Goal: Obtain resource: Download file/media

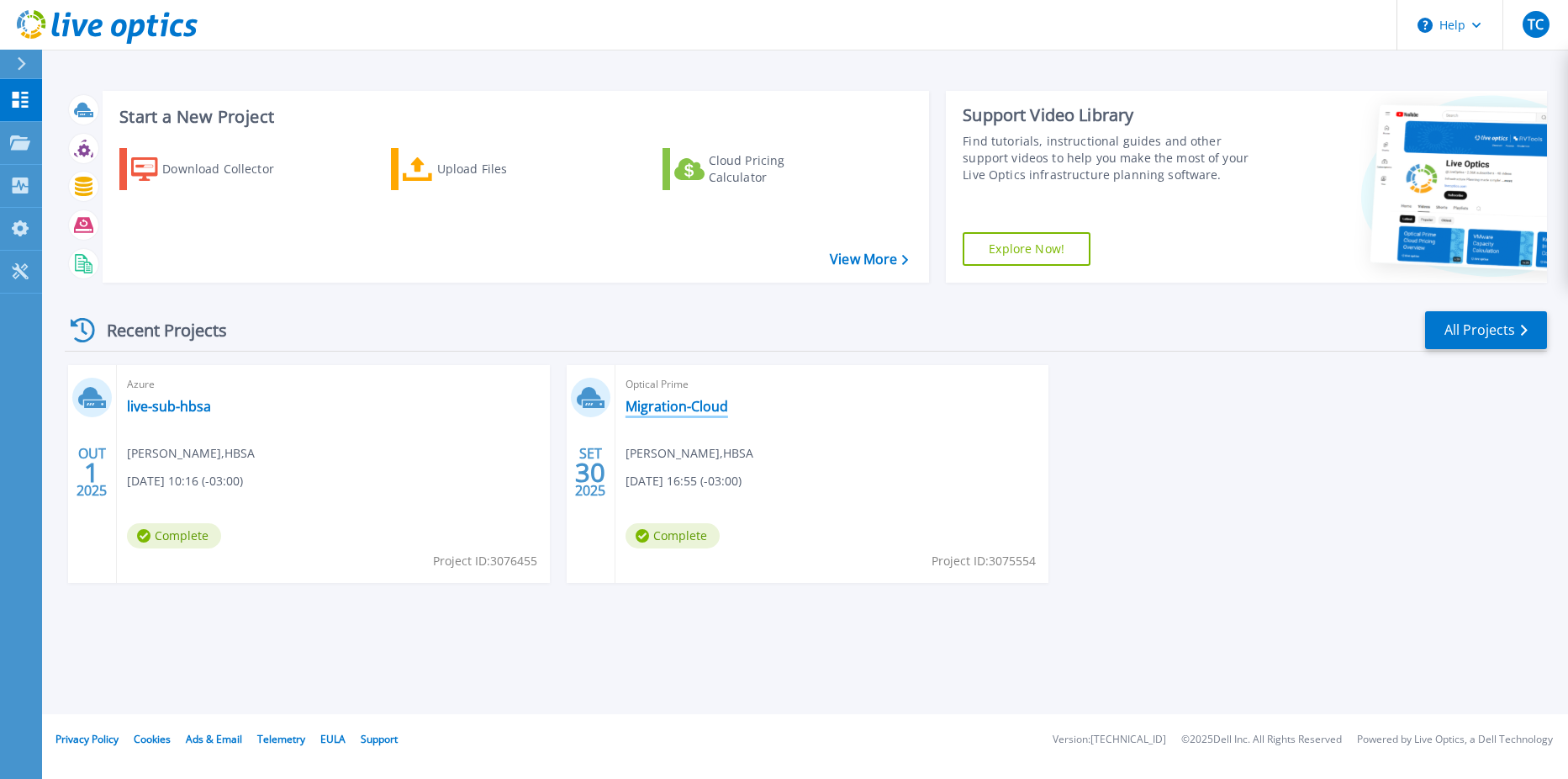
click at [656, 405] on link "Migration-Cloud" at bounding box center [676, 406] width 102 height 17
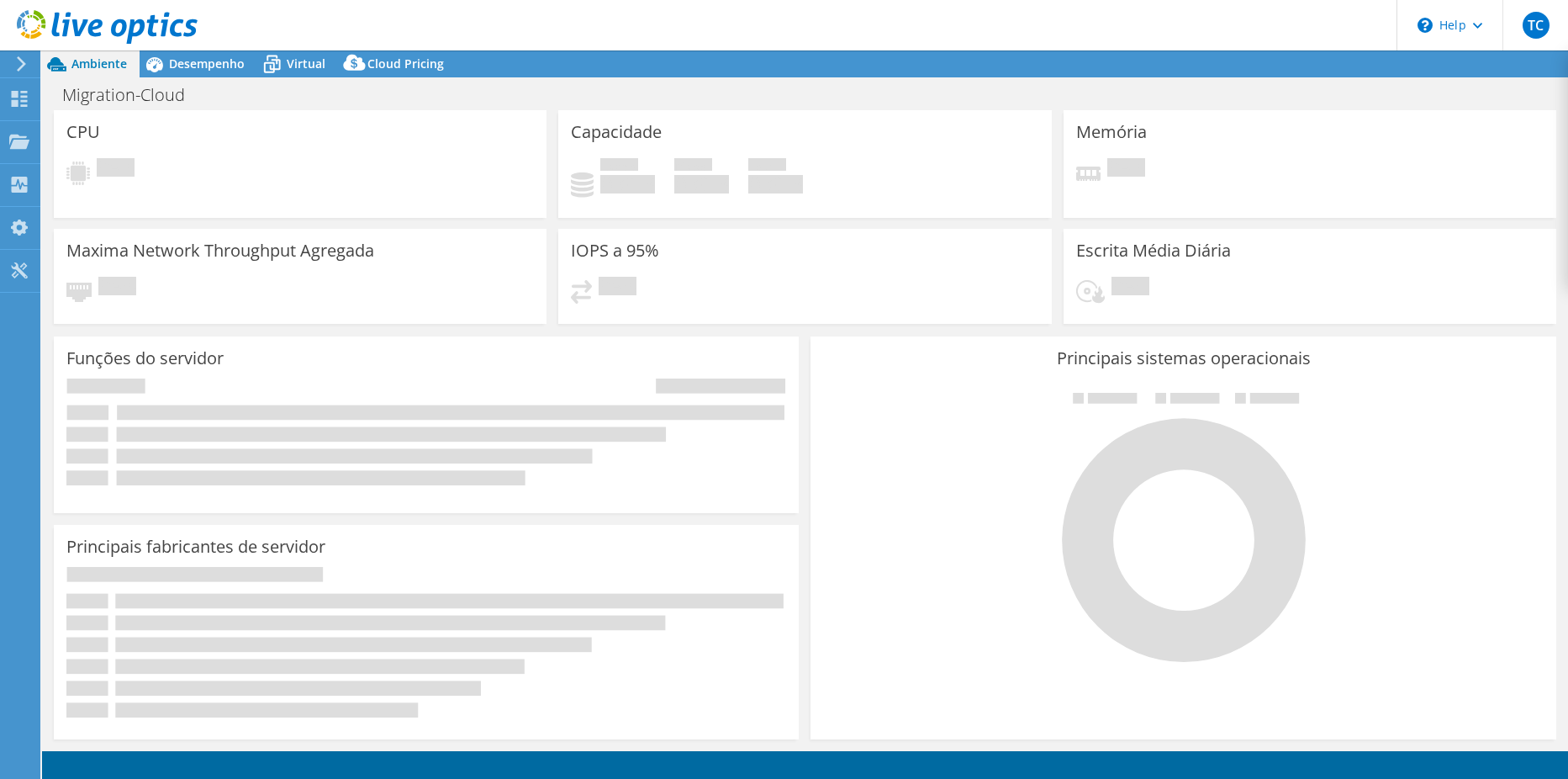
select select "USEast"
select select "USD"
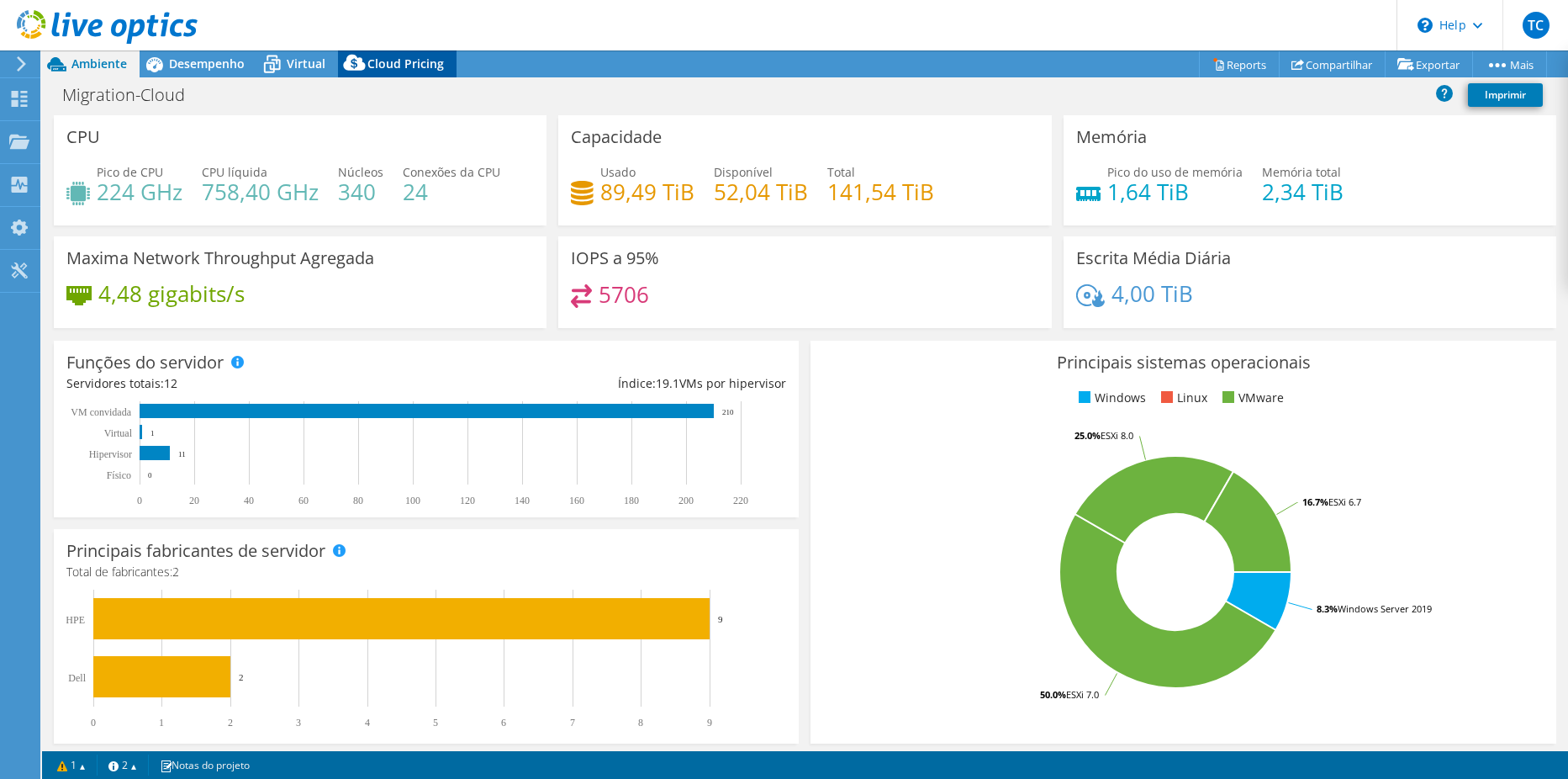
click at [417, 59] on span "Cloud Pricing" at bounding box center [406, 63] width 77 height 16
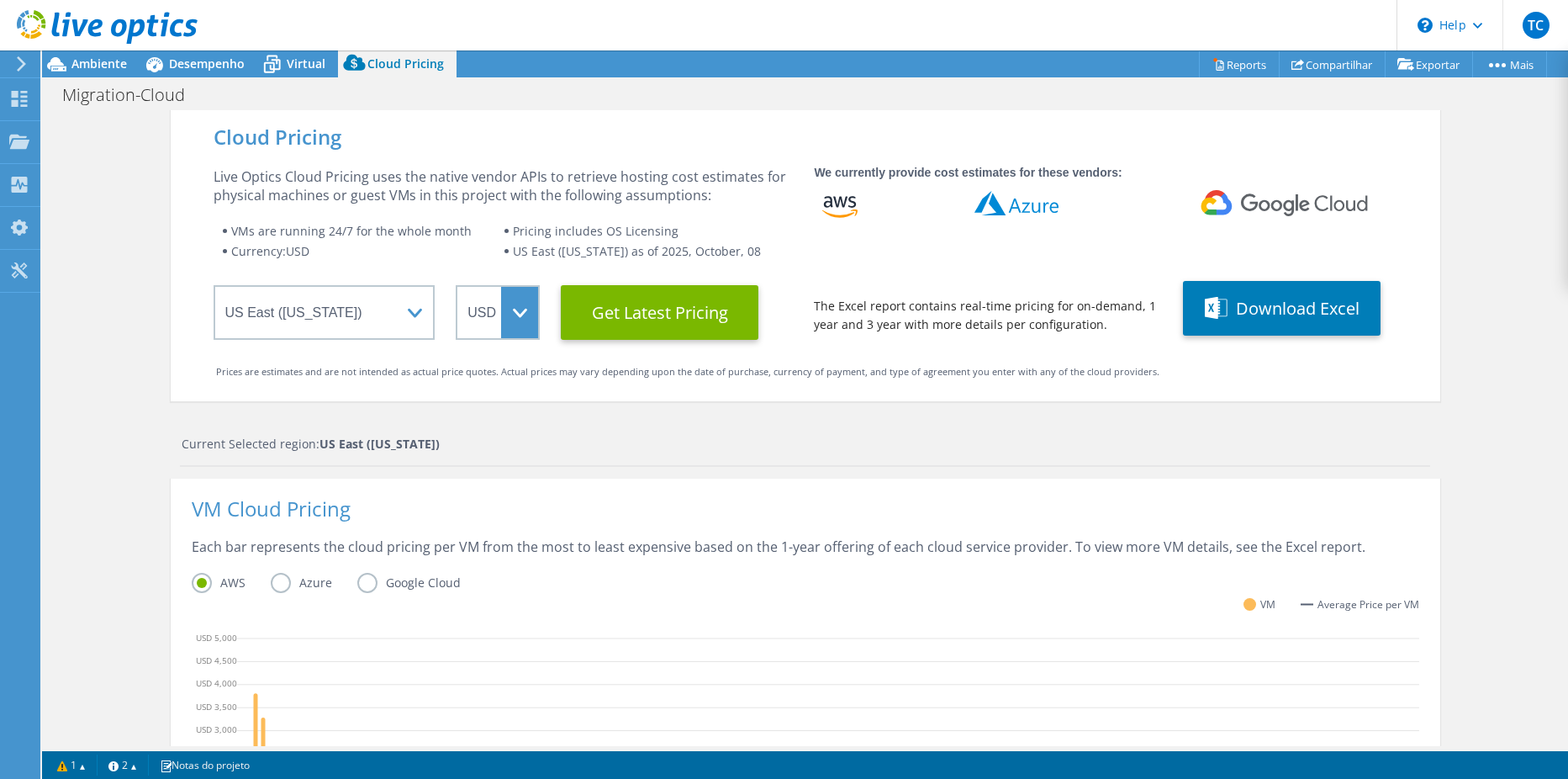
scroll to position [113, 0]
drag, startPoint x: 196, startPoint y: 63, endPoint x: 285, endPoint y: 113, distance: 102.1
click at [198, 63] on span "Desempenho" at bounding box center [207, 63] width 76 height 16
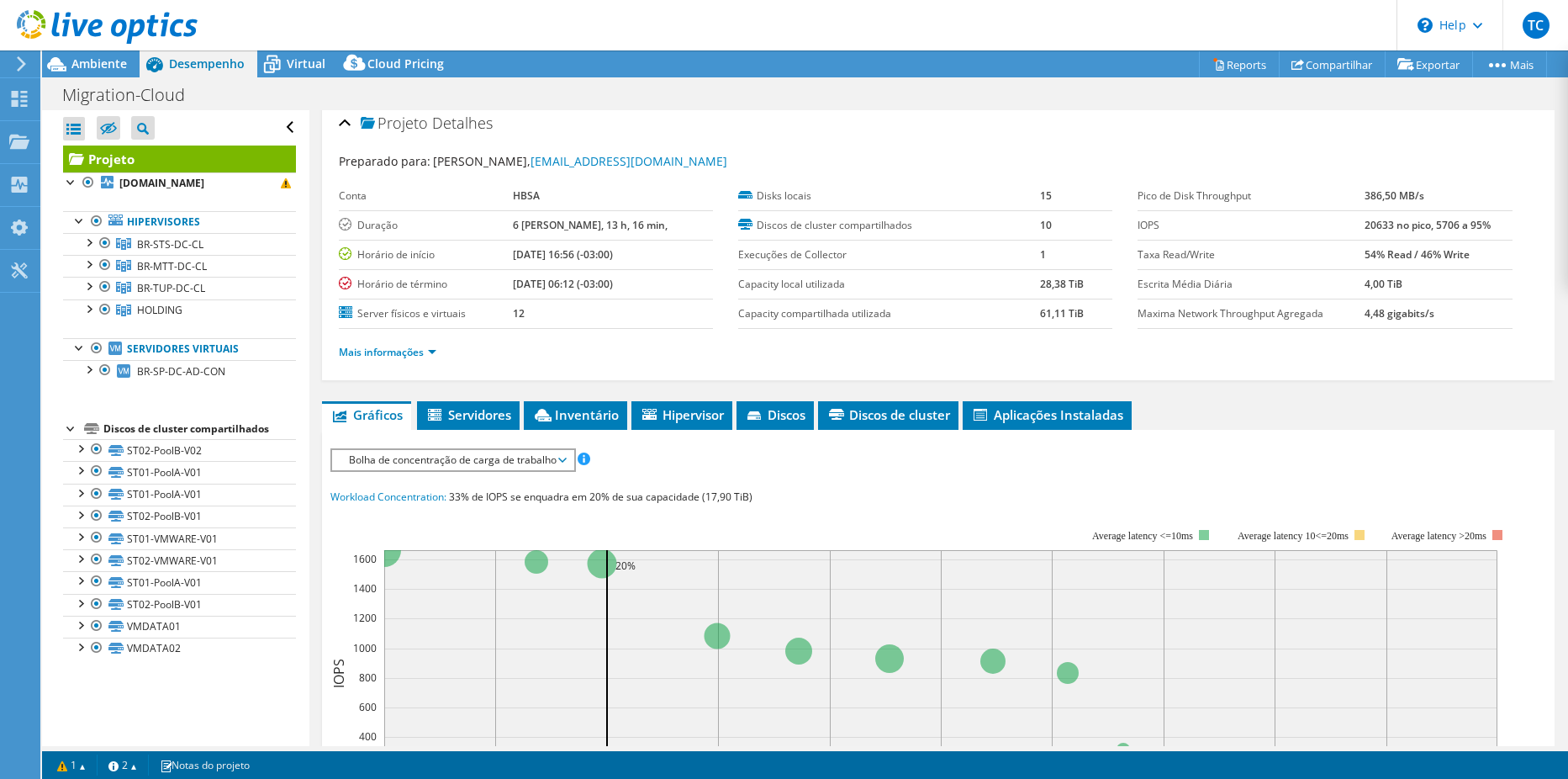
scroll to position [0, 0]
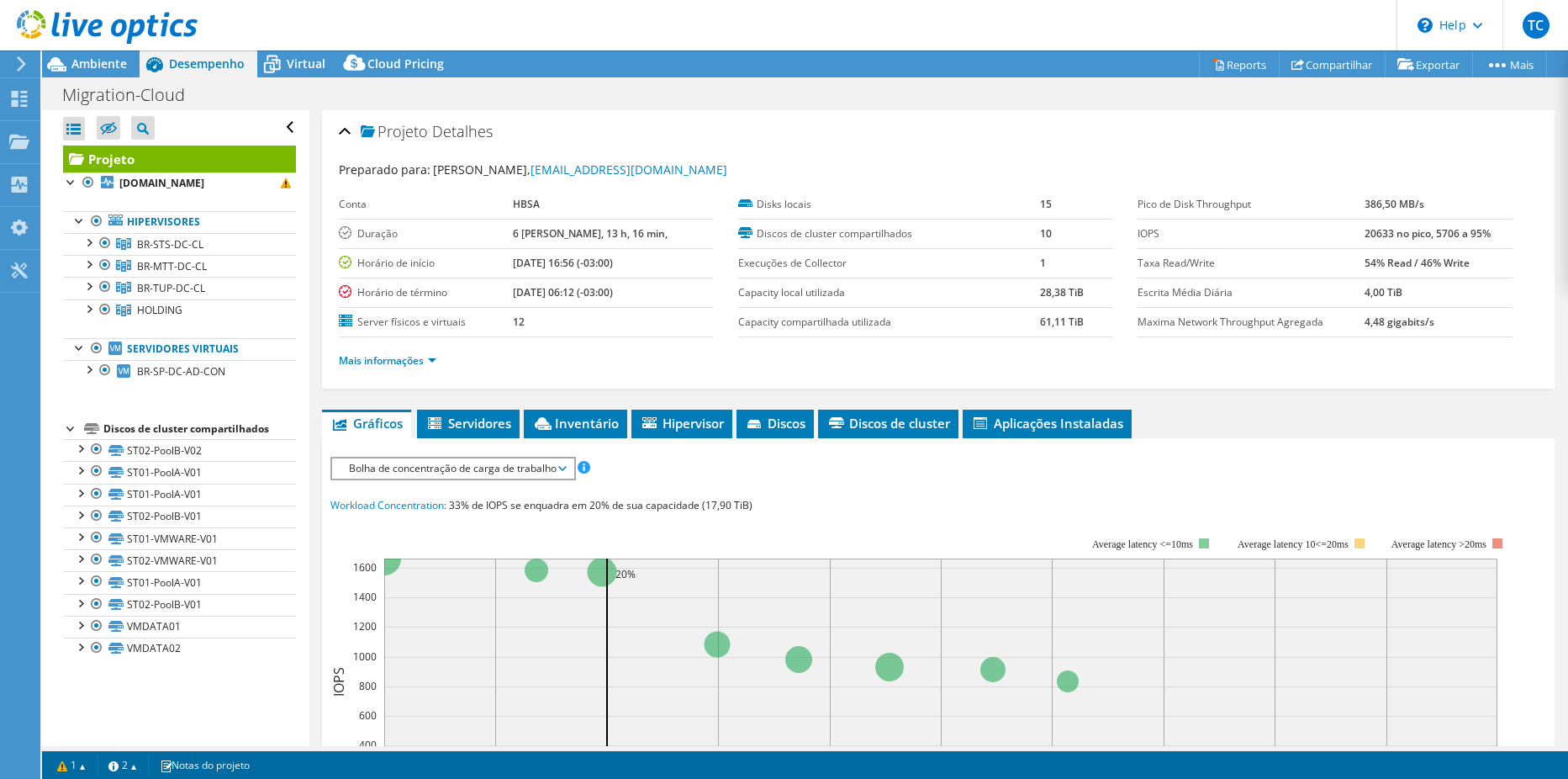
click at [386, 373] on div "Mais informações" at bounding box center [938, 361] width 1199 height 47
click at [388, 370] on li "Mais informações" at bounding box center [392, 360] width 108 height 18
click at [409, 360] on link "Mais informações" at bounding box center [387, 360] width 97 height 15
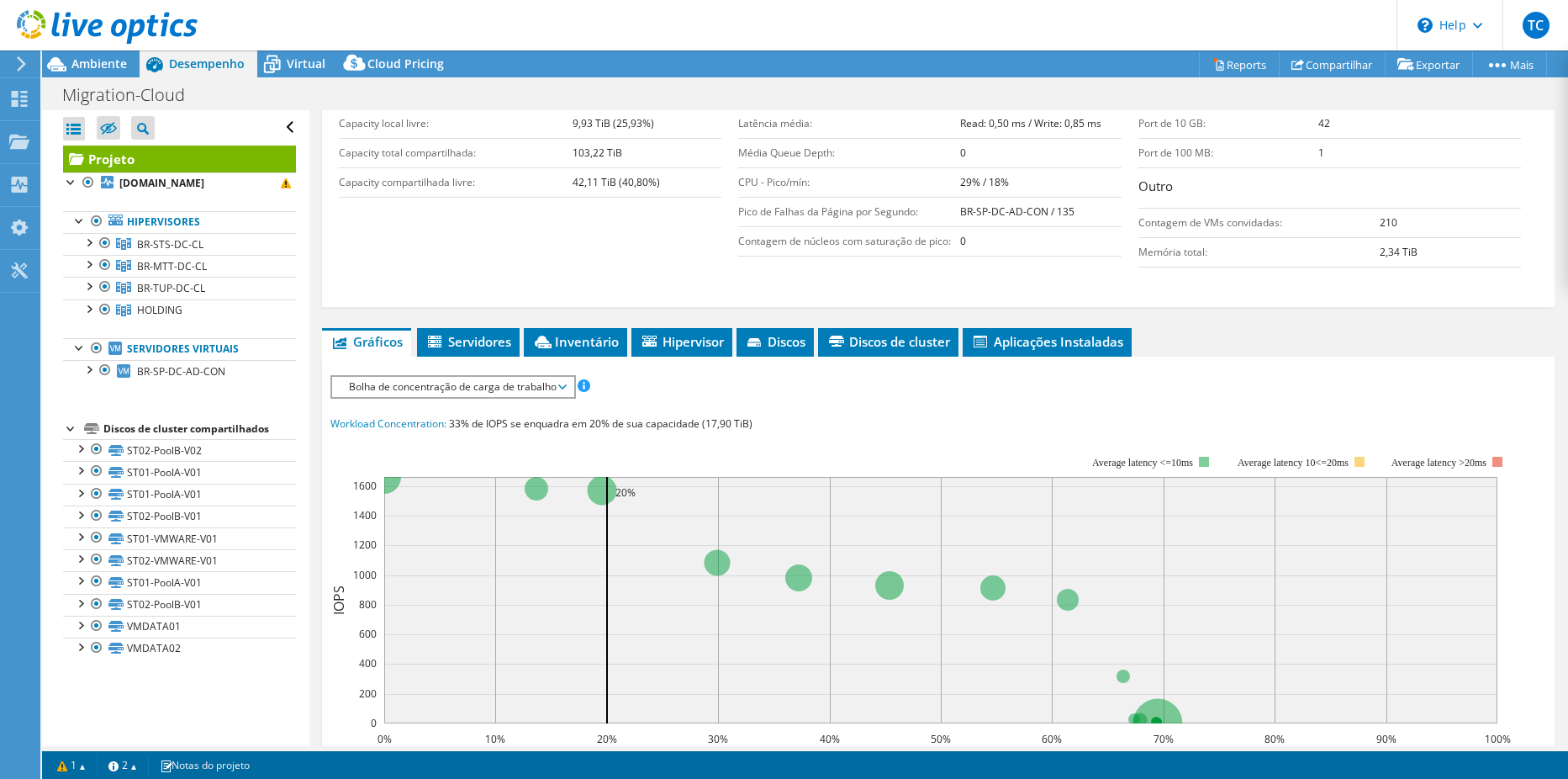
scroll to position [420, 0]
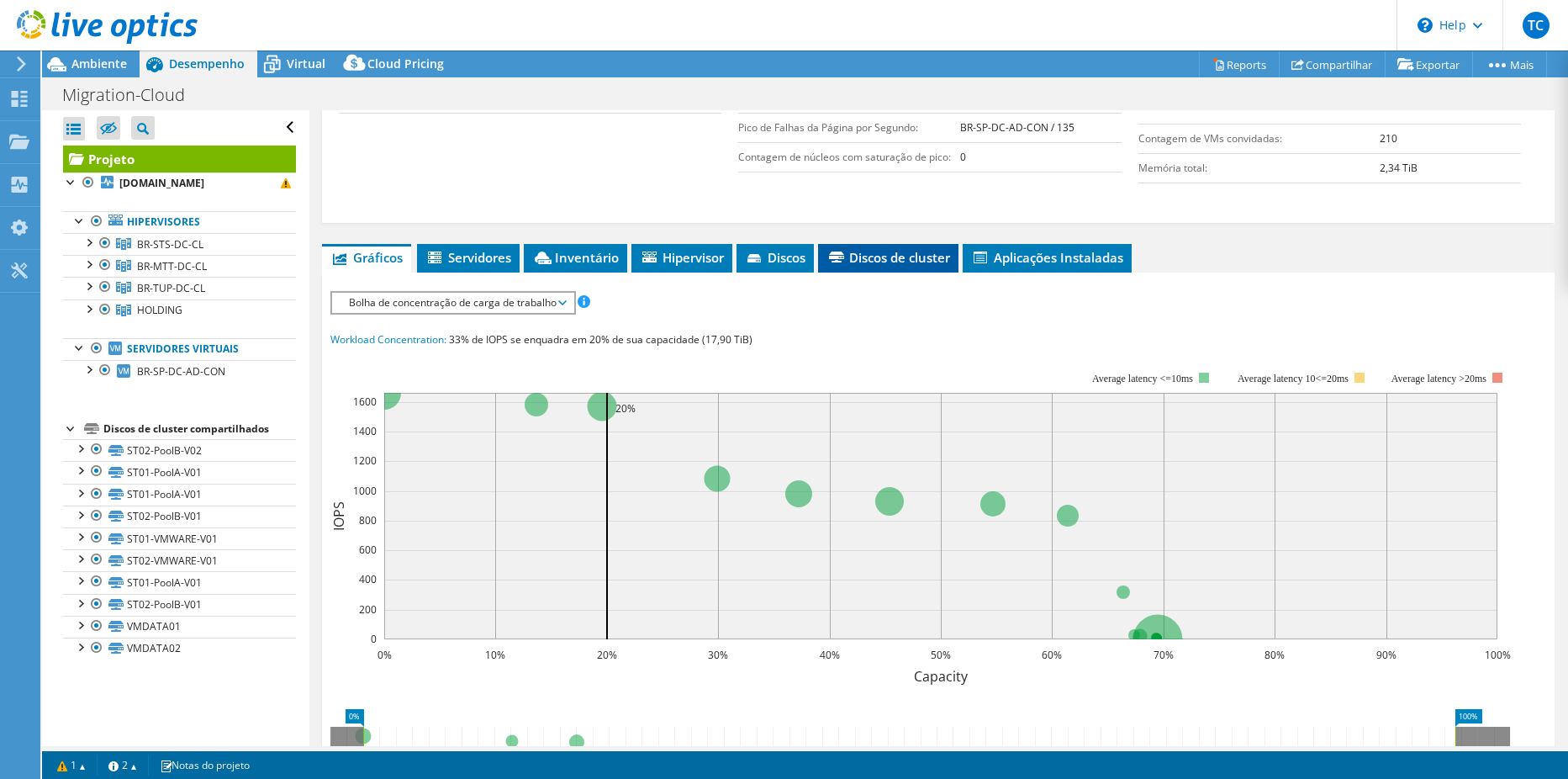
click at [914, 253] on span "Discos de cluster" at bounding box center [888, 257] width 124 height 17
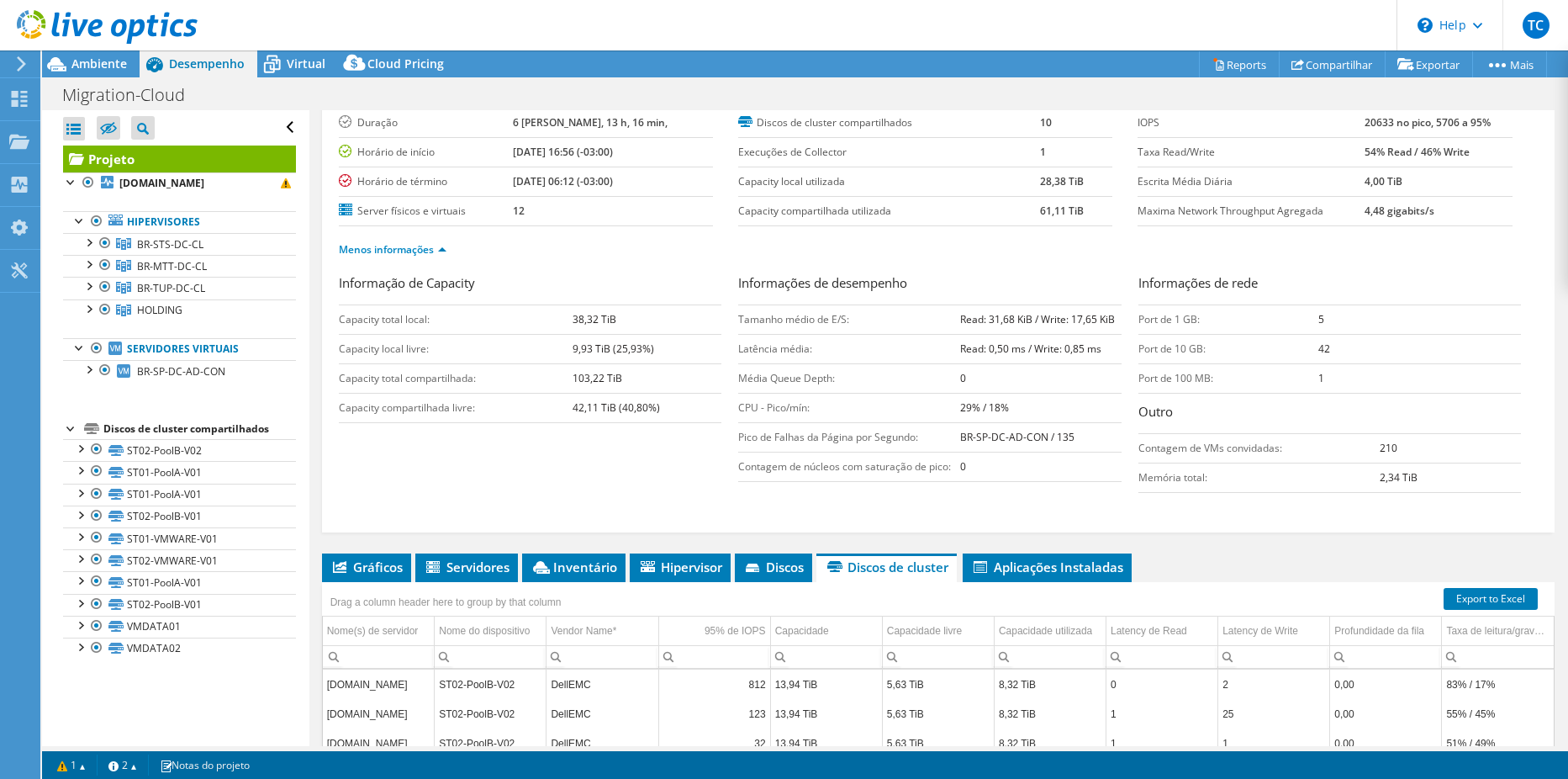
scroll to position [0, 0]
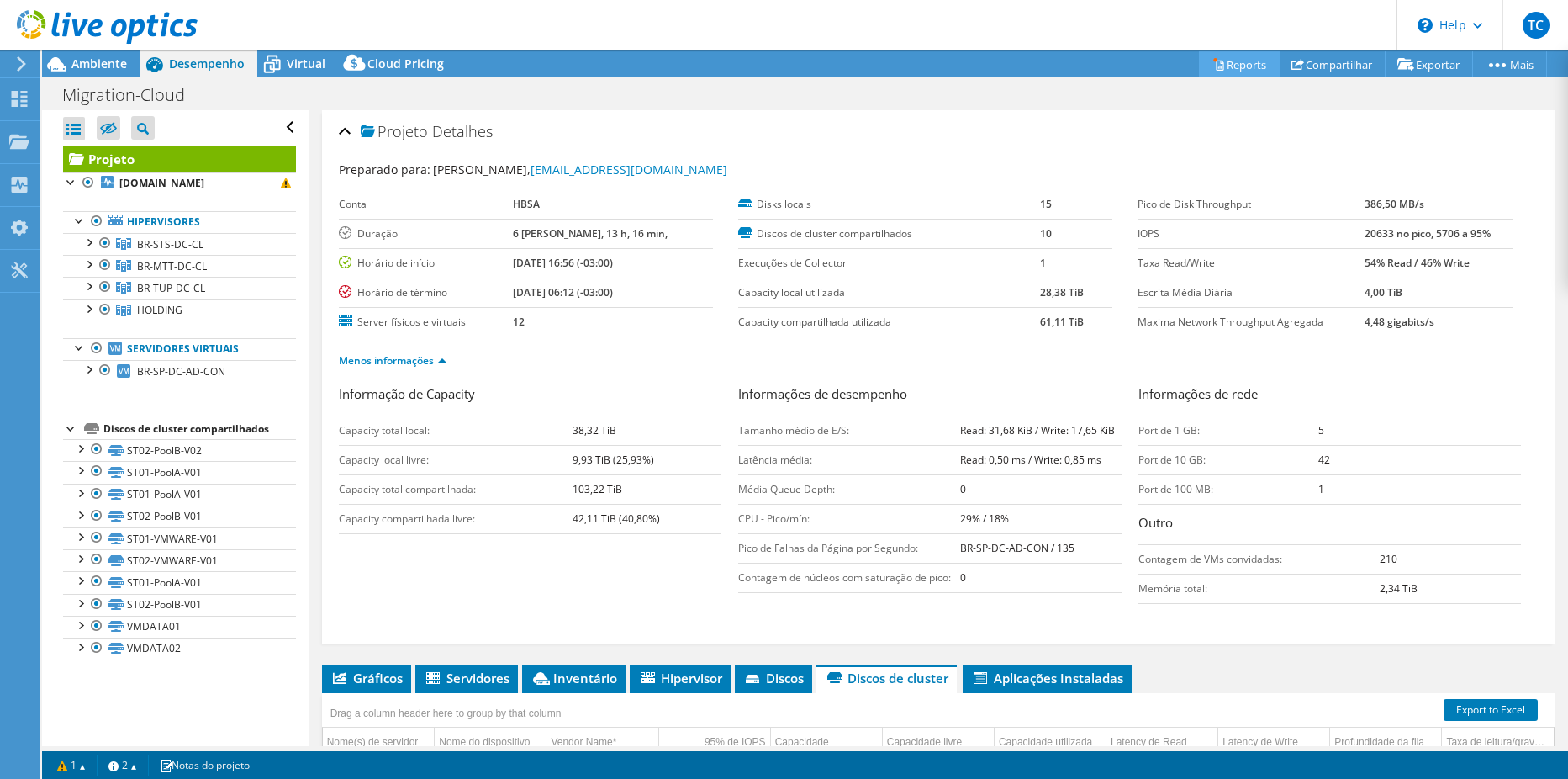
click at [1232, 69] on link "Reports" at bounding box center [1239, 64] width 81 height 26
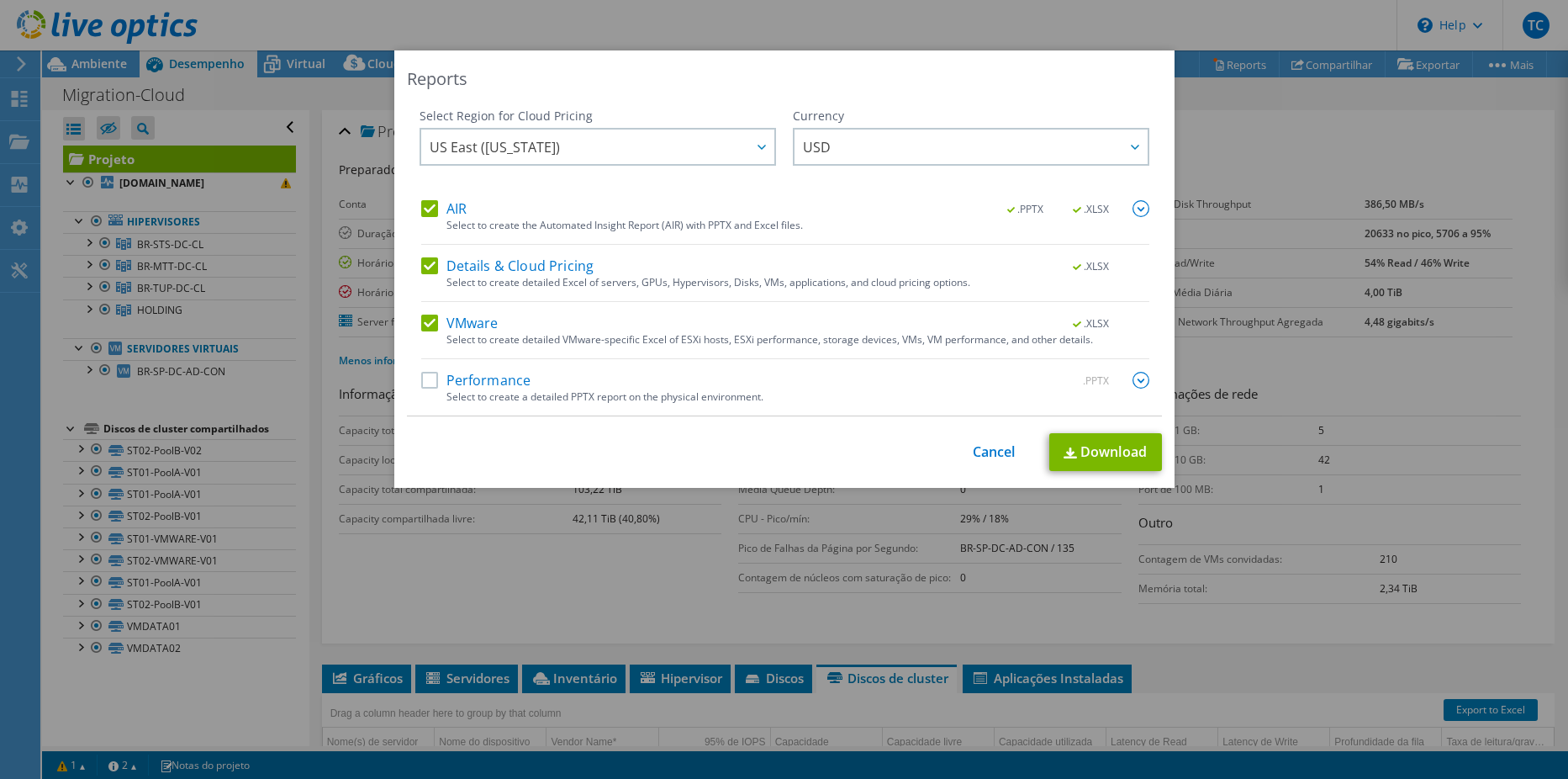
click at [425, 374] on label "Performance" at bounding box center [476, 379] width 110 height 17
click at [0, 0] on input "Performance" at bounding box center [0, 0] width 0 height 0
click at [1123, 447] on link "Download" at bounding box center [1106, 451] width 113 height 38
click at [816, 84] on div "Reports" at bounding box center [784, 79] width 755 height 23
click at [1349, 139] on div "Reports Select Region for Cloud Pricing Asia Pacific ([GEOGRAPHIC_DATA]) [GEOGR…" at bounding box center [784, 389] width 1568 height 678
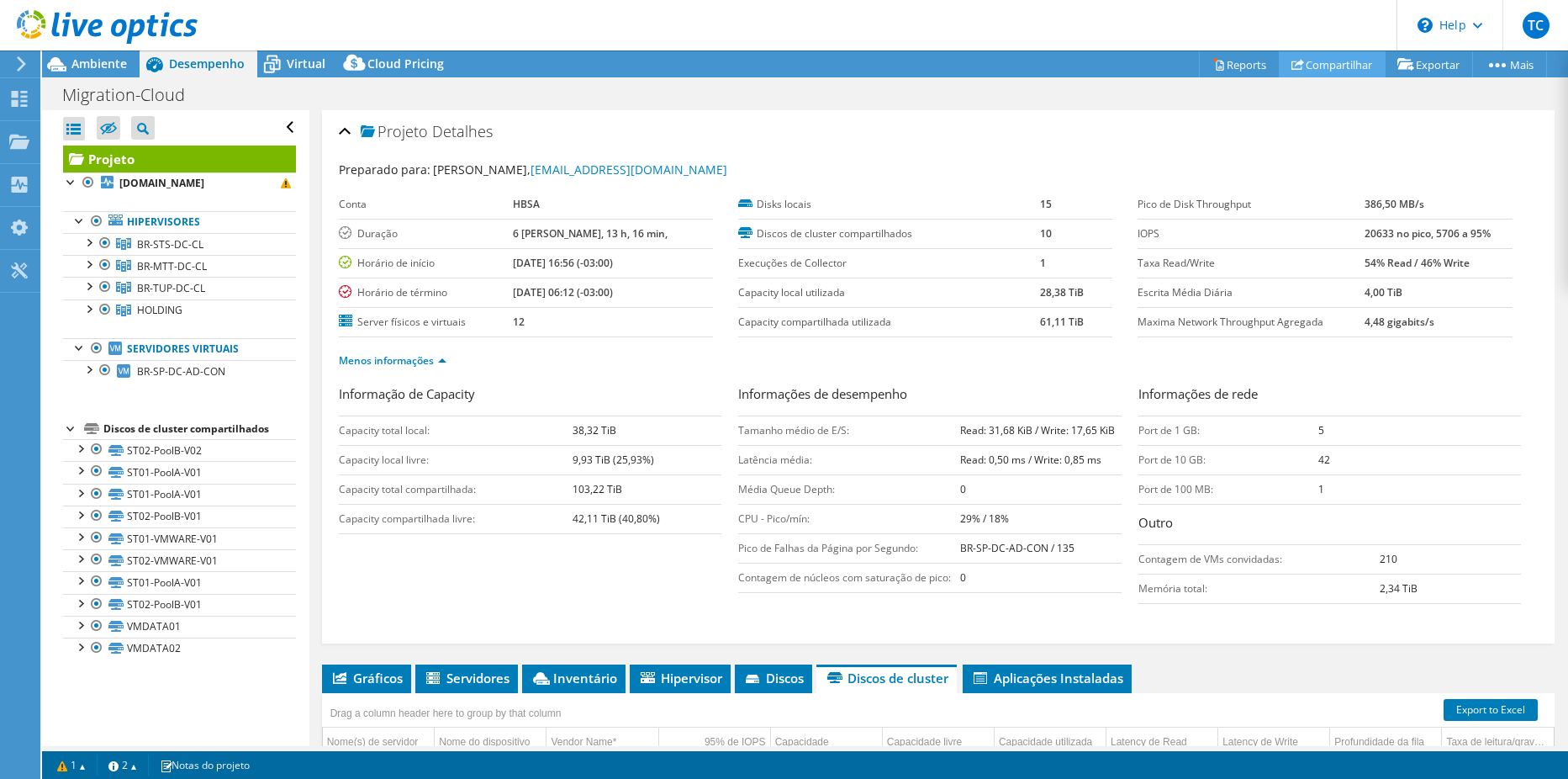
click at [1317, 53] on link "Compartilhar" at bounding box center [1333, 64] width 107 height 26
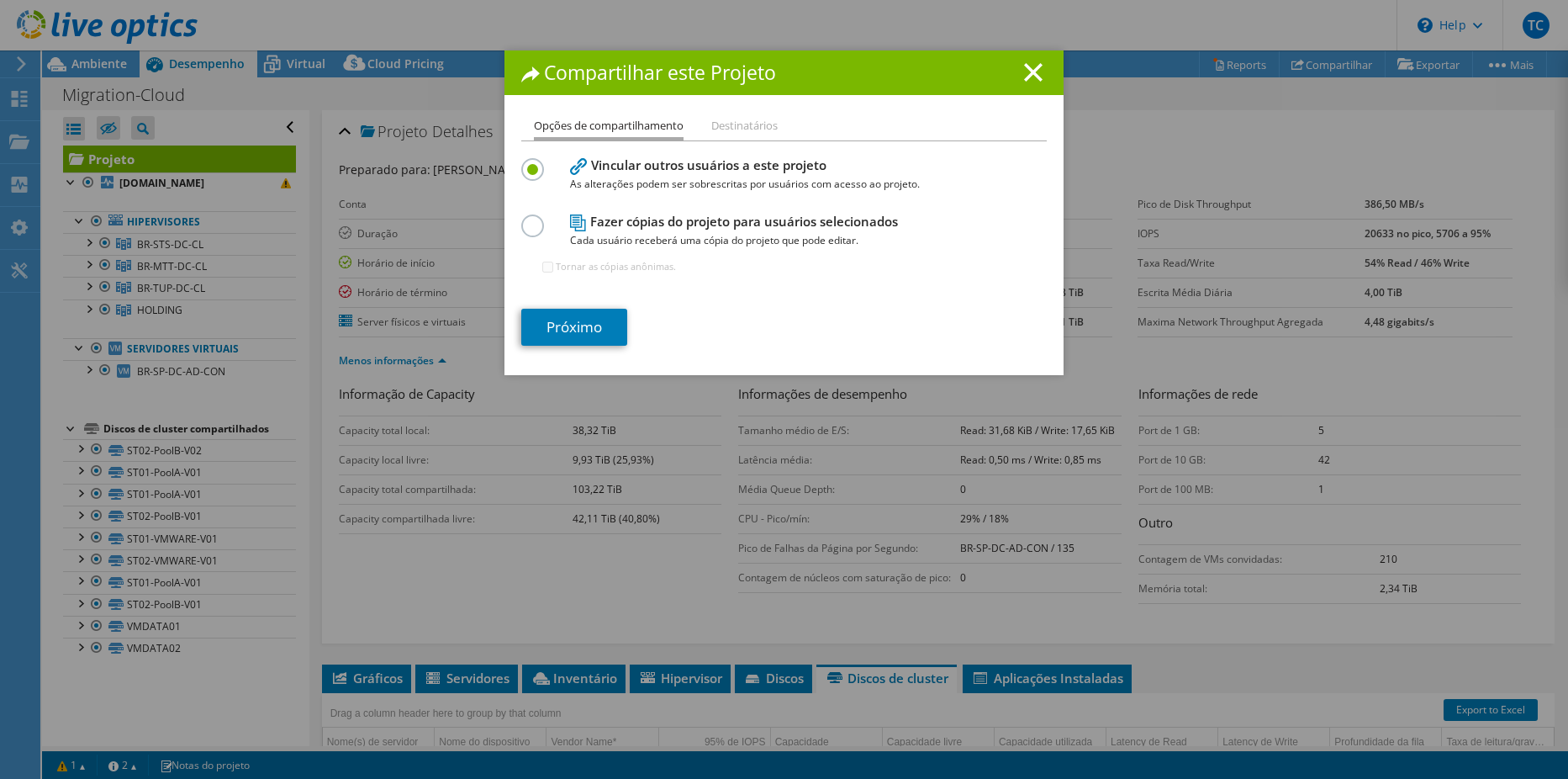
click at [748, 136] on li "Destinatários" at bounding box center [744, 126] width 66 height 21
click at [749, 133] on li "Destinatários" at bounding box center [744, 126] width 66 height 21
click at [748, 124] on li "Destinatários" at bounding box center [744, 126] width 66 height 21
click at [552, 331] on link "Próximo" at bounding box center [574, 327] width 106 height 37
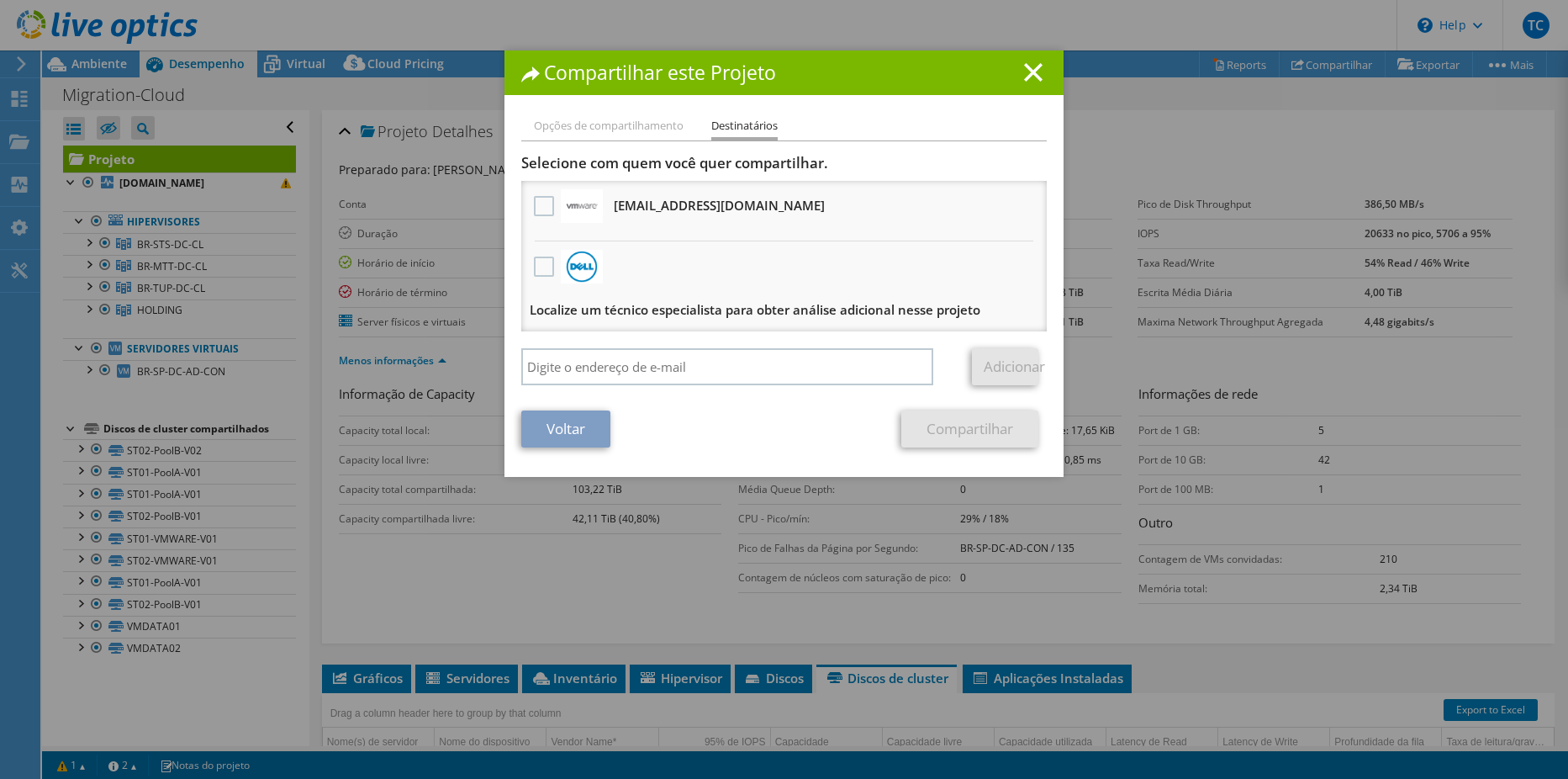
click at [617, 121] on li "Opções de compartilhamento" at bounding box center [609, 126] width 150 height 21
click at [553, 438] on link "Voltar" at bounding box center [566, 429] width 89 height 37
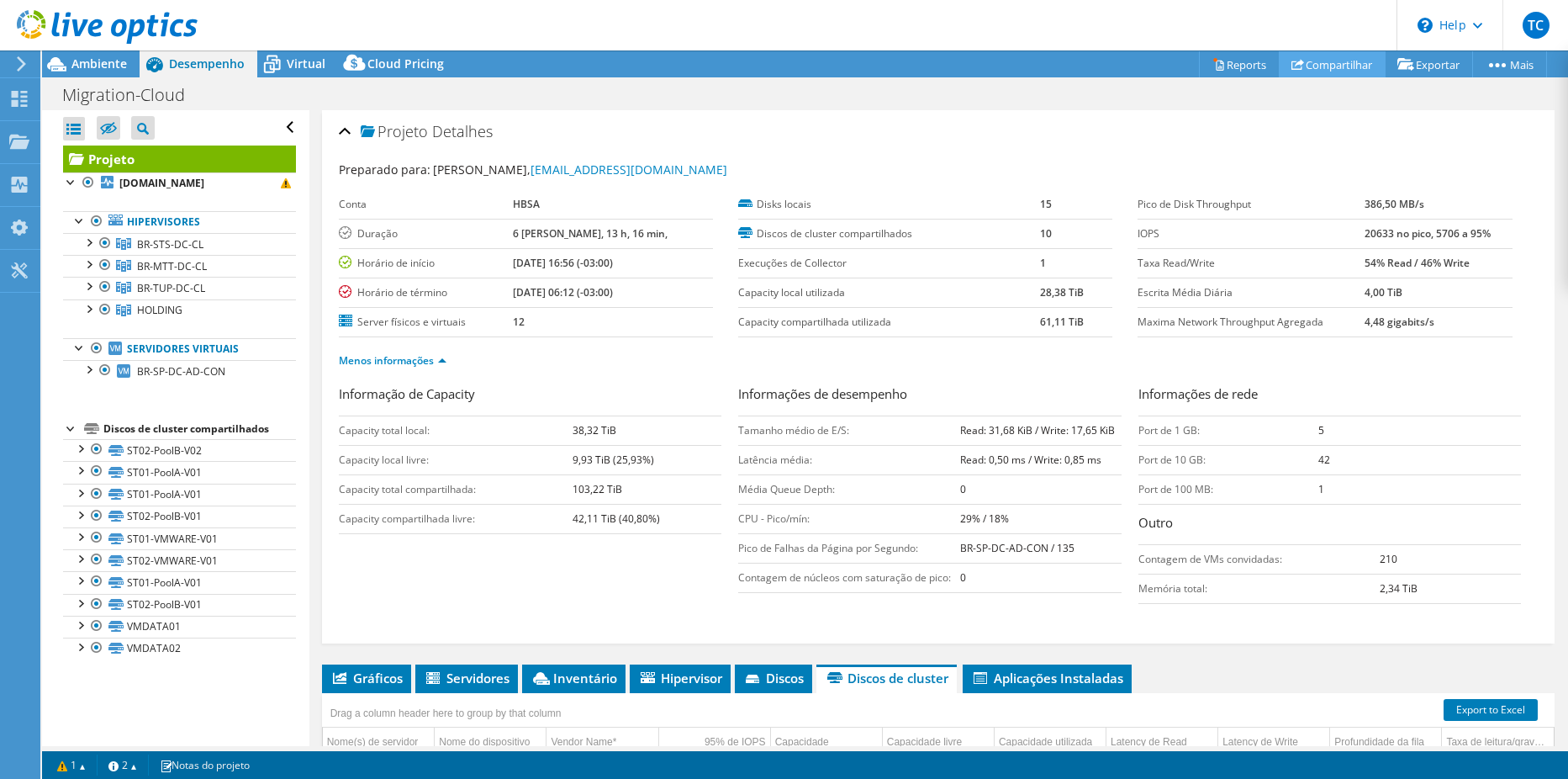
click at [1333, 69] on link "Compartilhar" at bounding box center [1333, 64] width 107 height 26
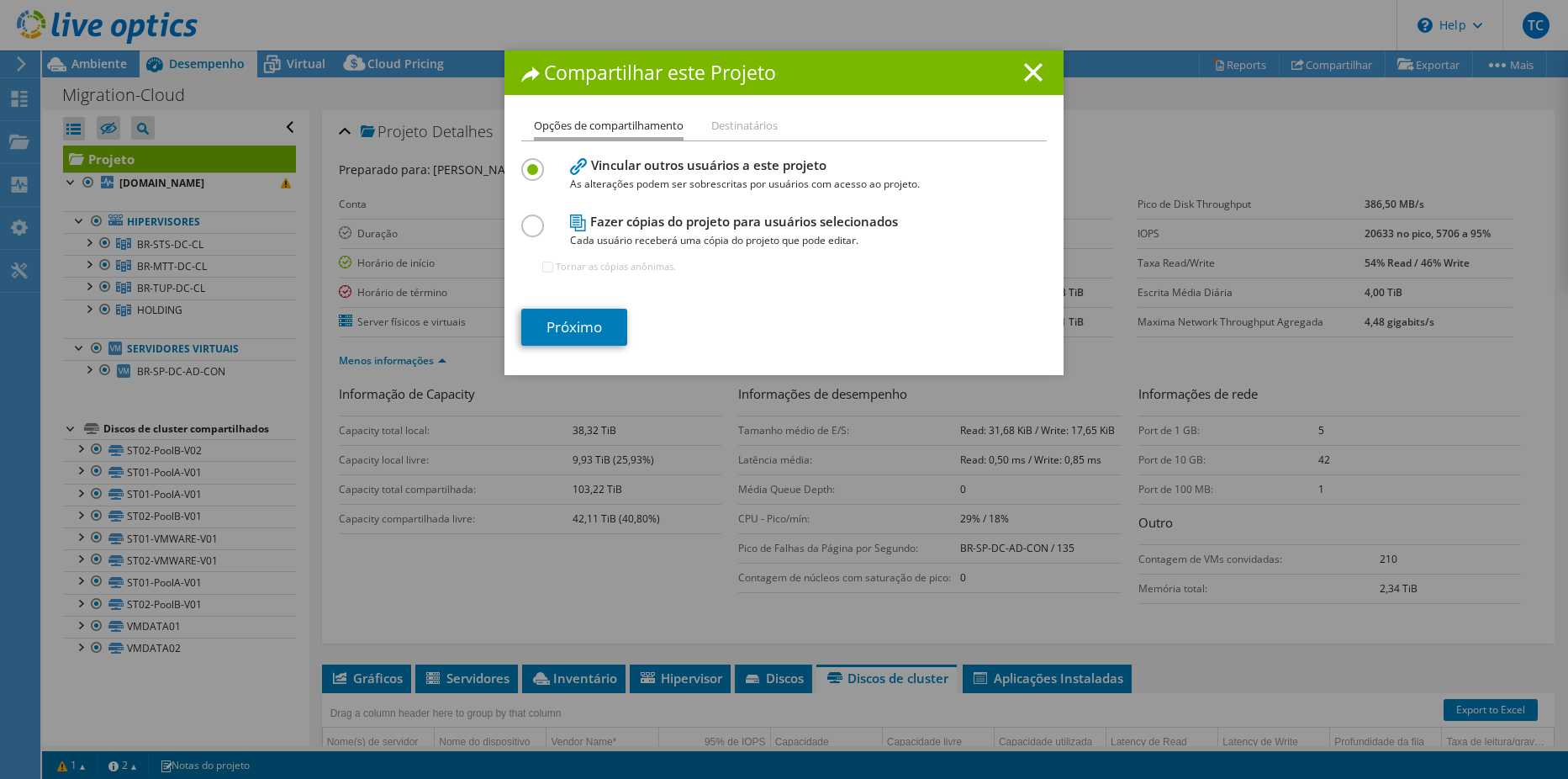
click at [528, 219] on label at bounding box center [536, 216] width 29 height 4
click at [0, 0] on input "radio" at bounding box center [0, 0] width 0 height 0
click at [554, 336] on link "Próximo" at bounding box center [574, 327] width 106 height 37
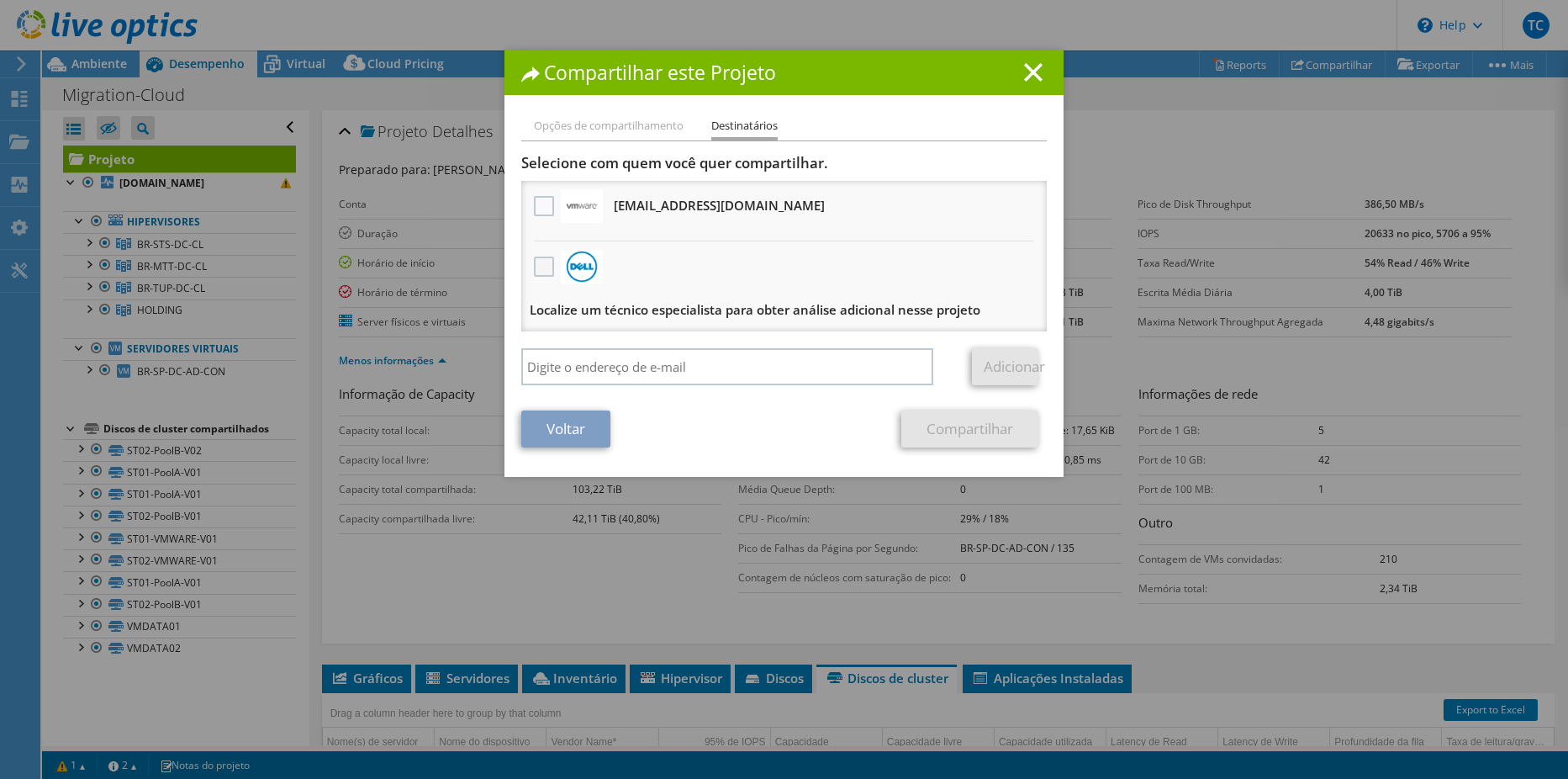
click at [534, 263] on label at bounding box center [546, 266] width 24 height 20
click at [0, 0] on input "checkbox" at bounding box center [0, 0] width 0 height 0
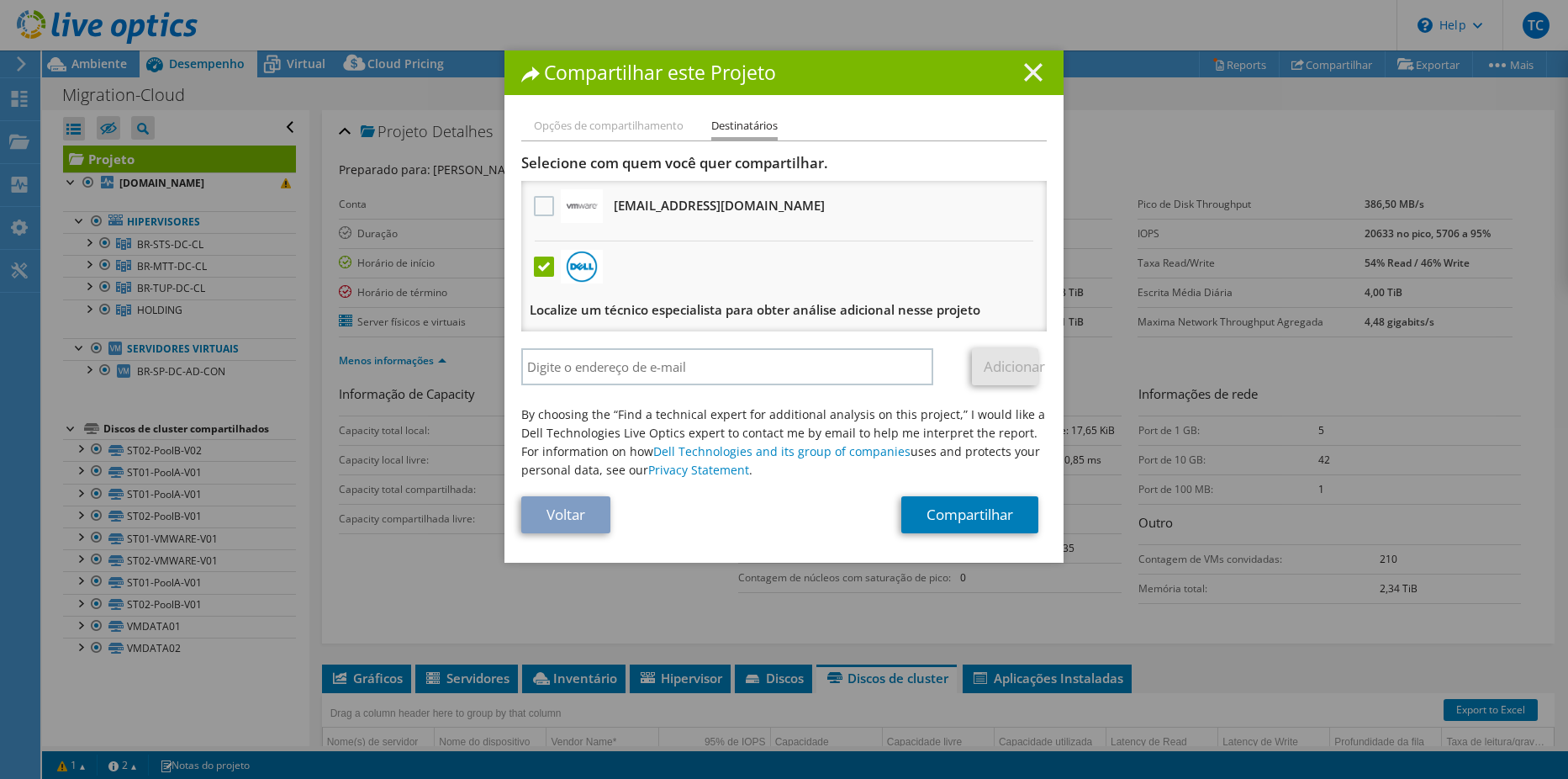
click at [1025, 81] on icon at bounding box center [1033, 72] width 18 height 18
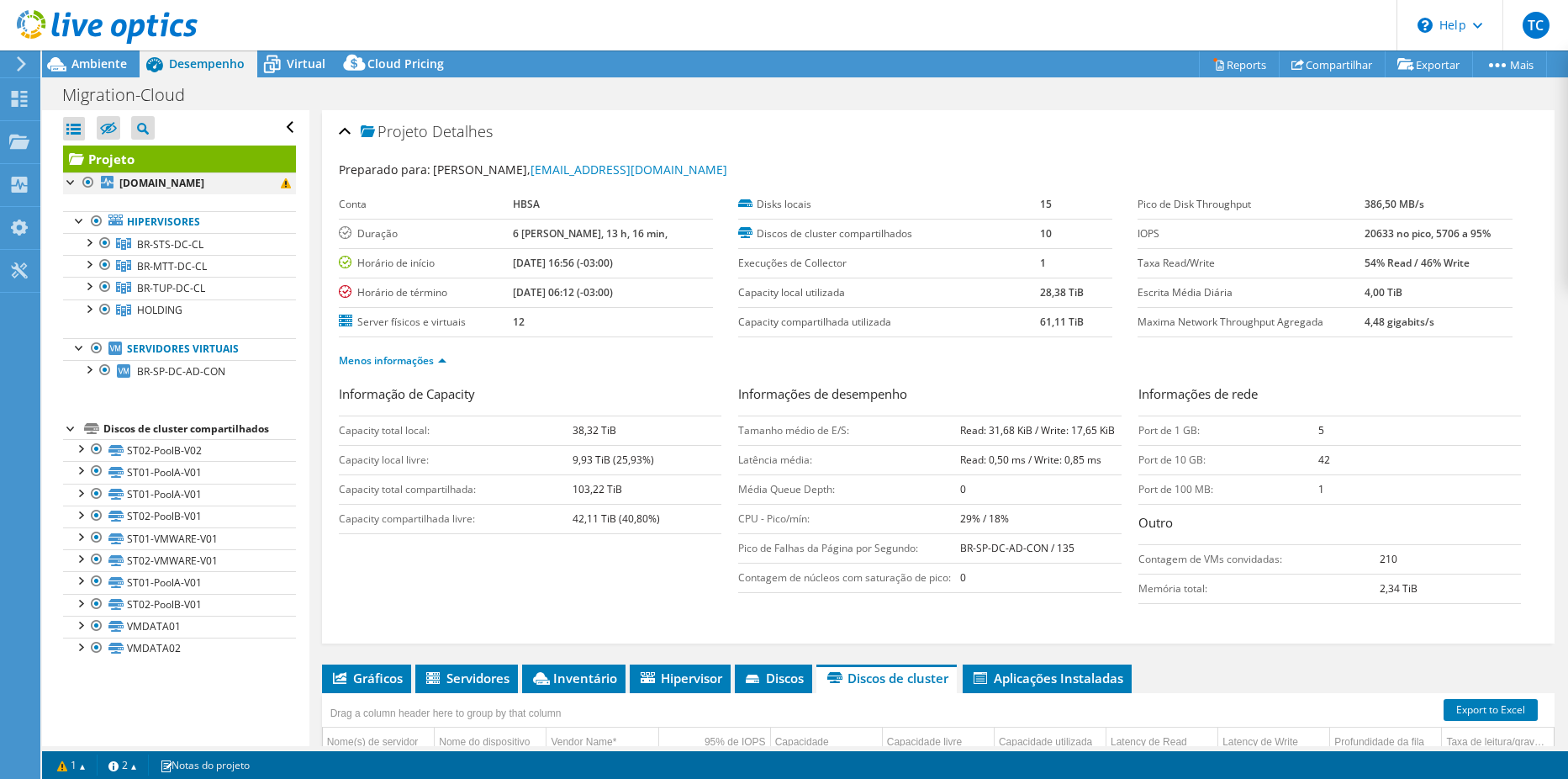
click at [71, 182] on div at bounding box center [71, 180] width 17 height 17
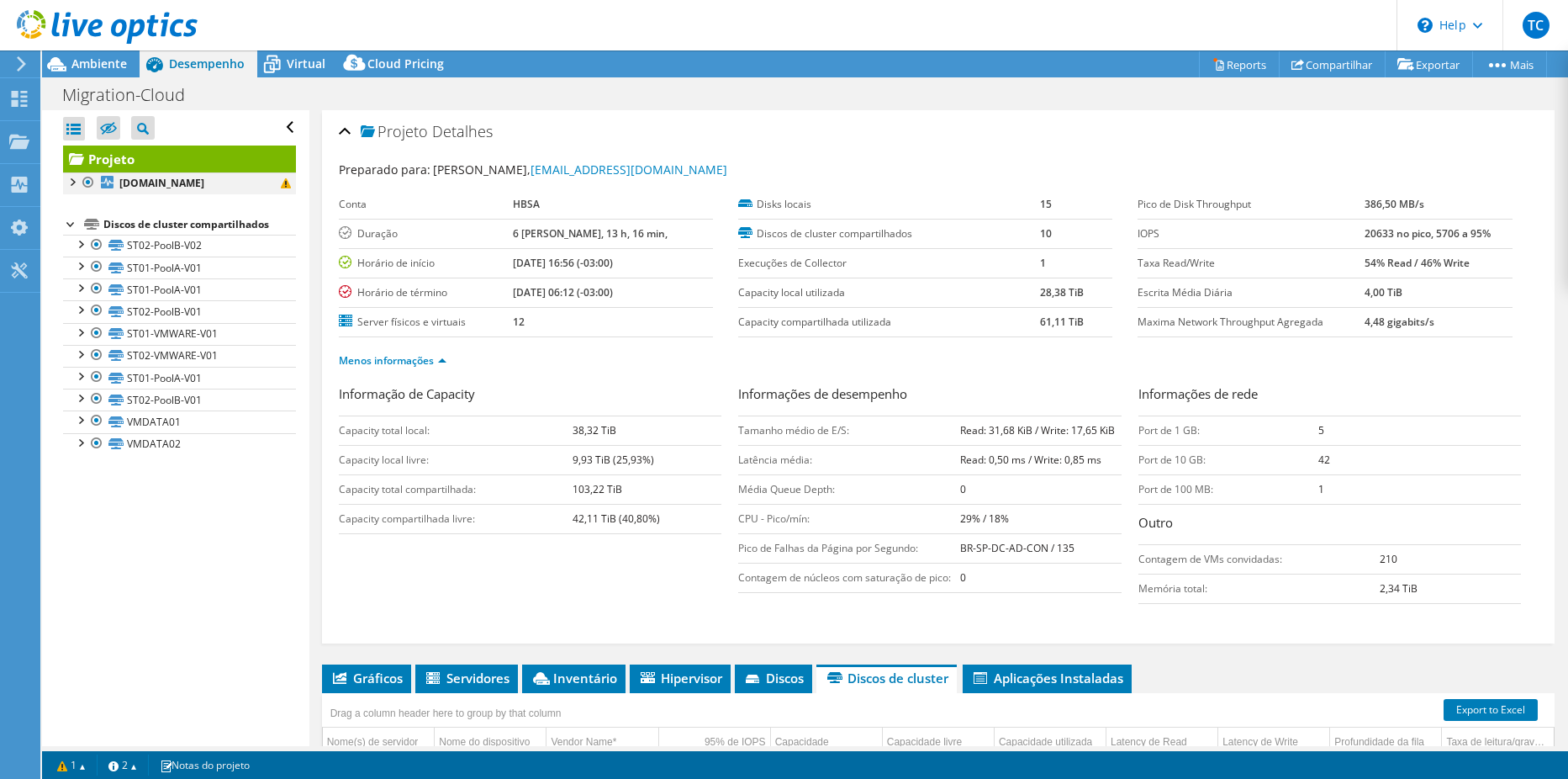
click at [73, 183] on div at bounding box center [71, 180] width 17 height 17
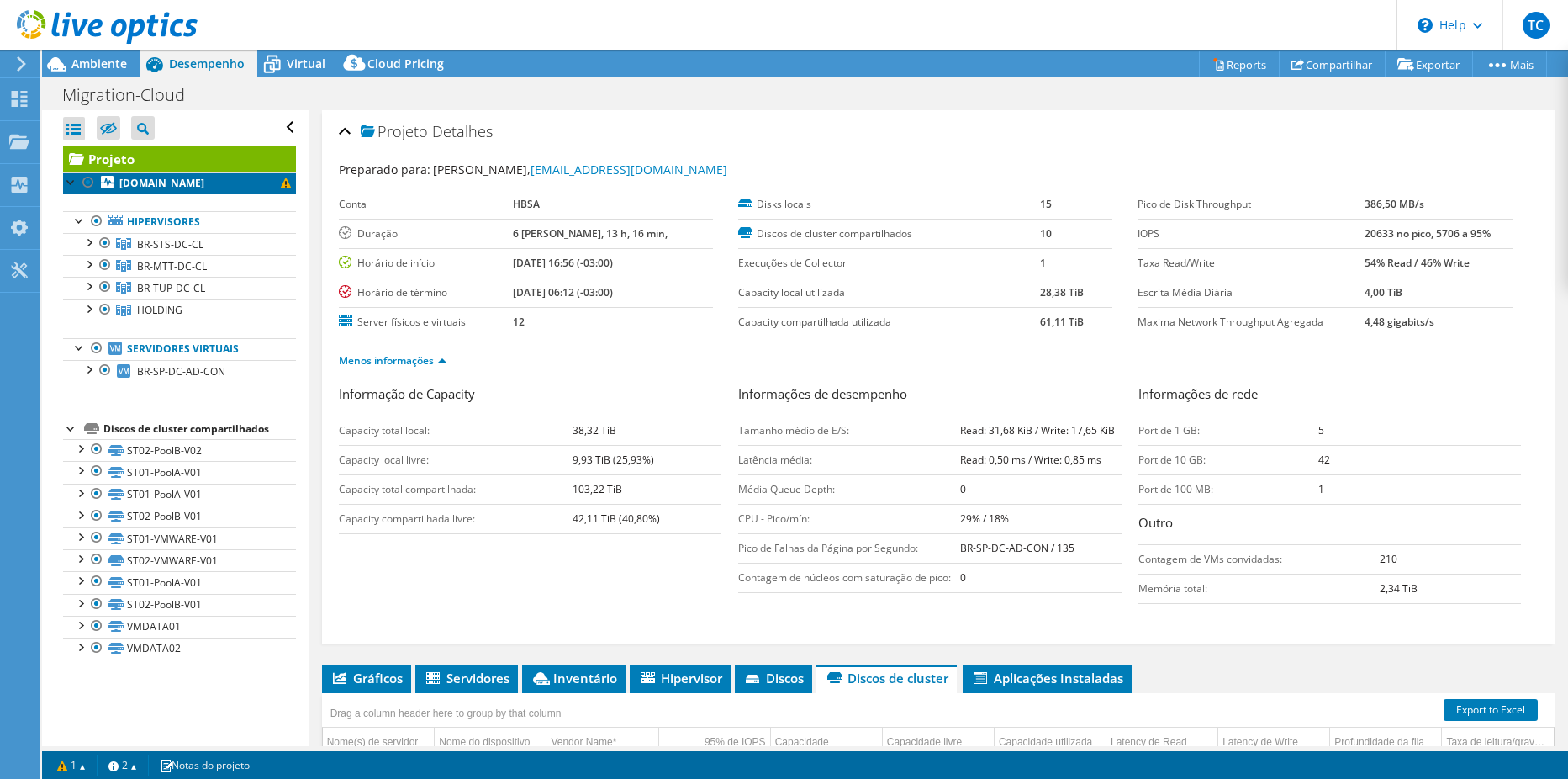
click at [281, 181] on span at bounding box center [286, 183] width 10 height 10
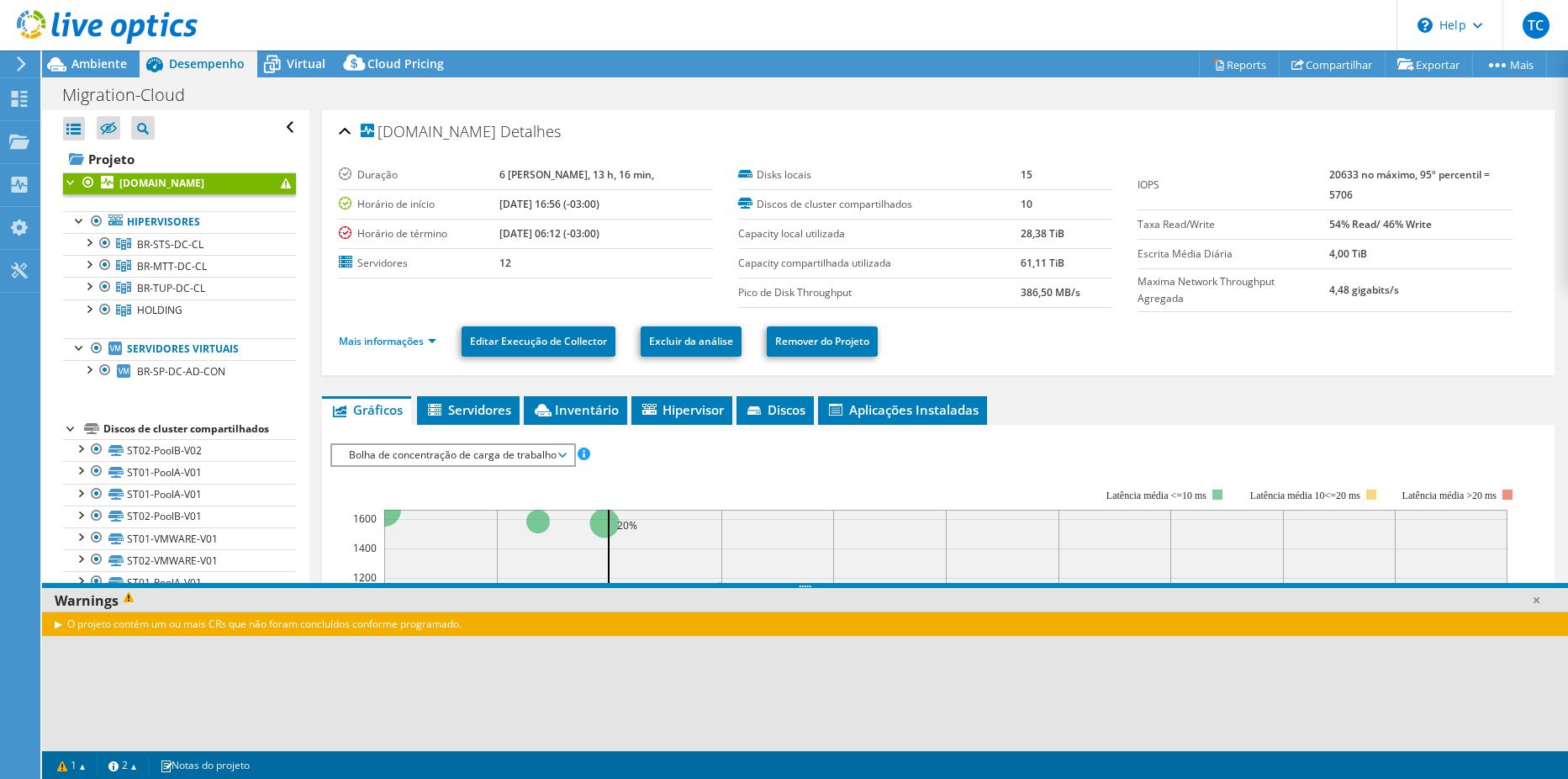
click at [53, 623] on div "O projeto contém um ou mais CRs que não foram concluídos conforme programado." at bounding box center [804, 622] width 1526 height 24
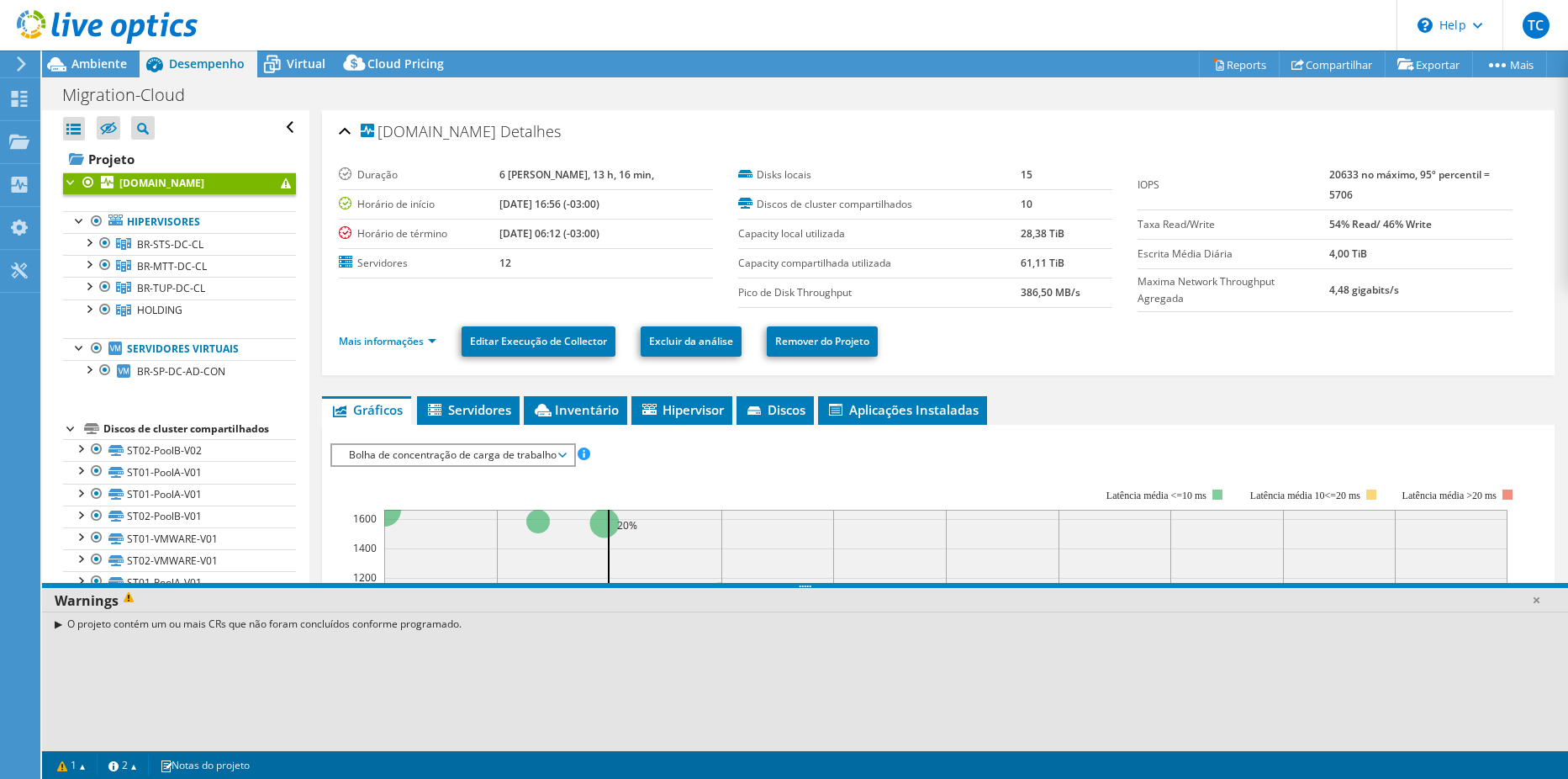
click at [59, 620] on div "O projeto contém um ou mais CRs que não foram concluídos conforme programado." at bounding box center [804, 622] width 1526 height 24
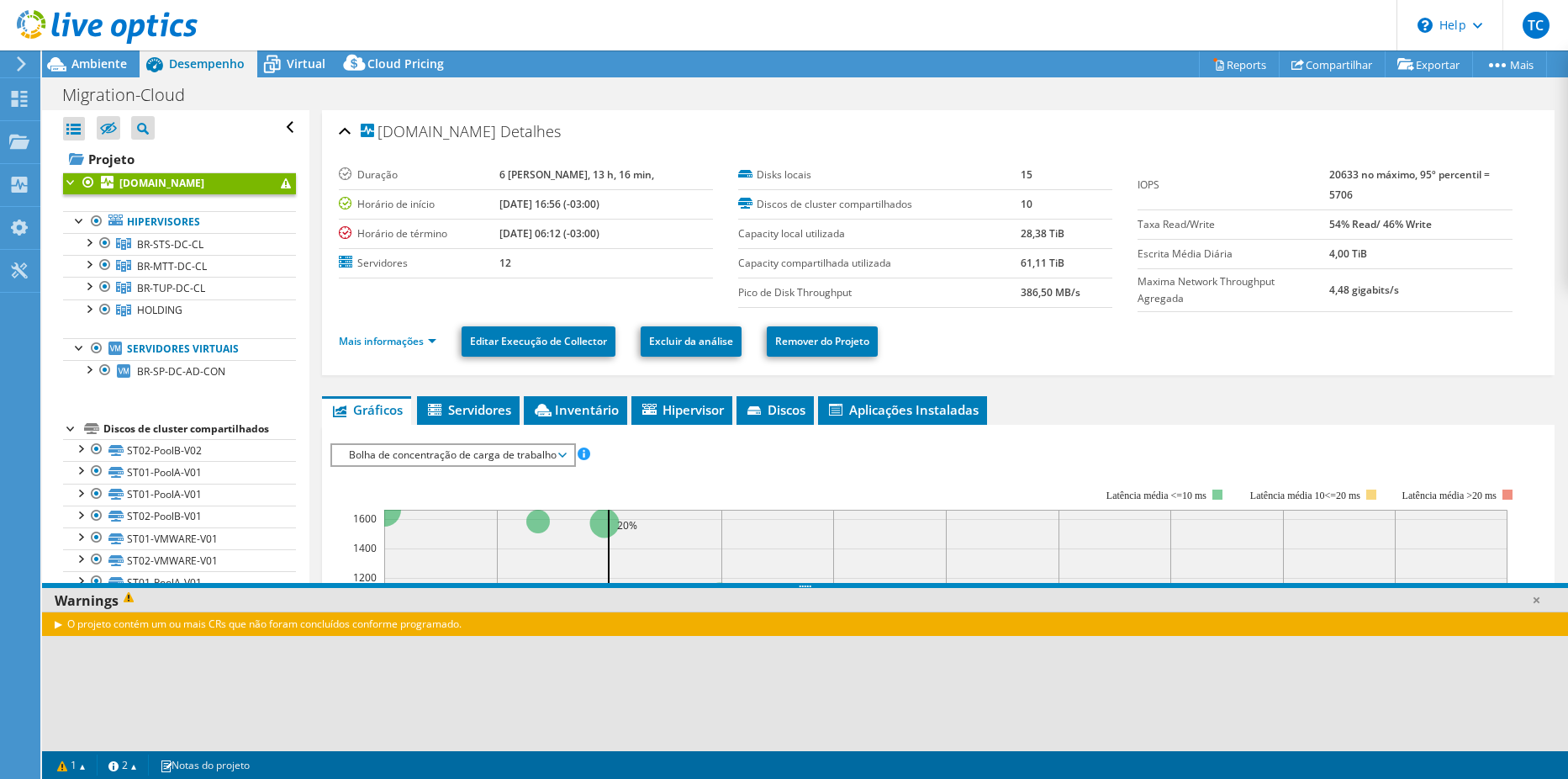
click at [59, 623] on div "O projeto contém um ou mais CRs que não foram concluídos conforme programado." at bounding box center [804, 622] width 1526 height 24
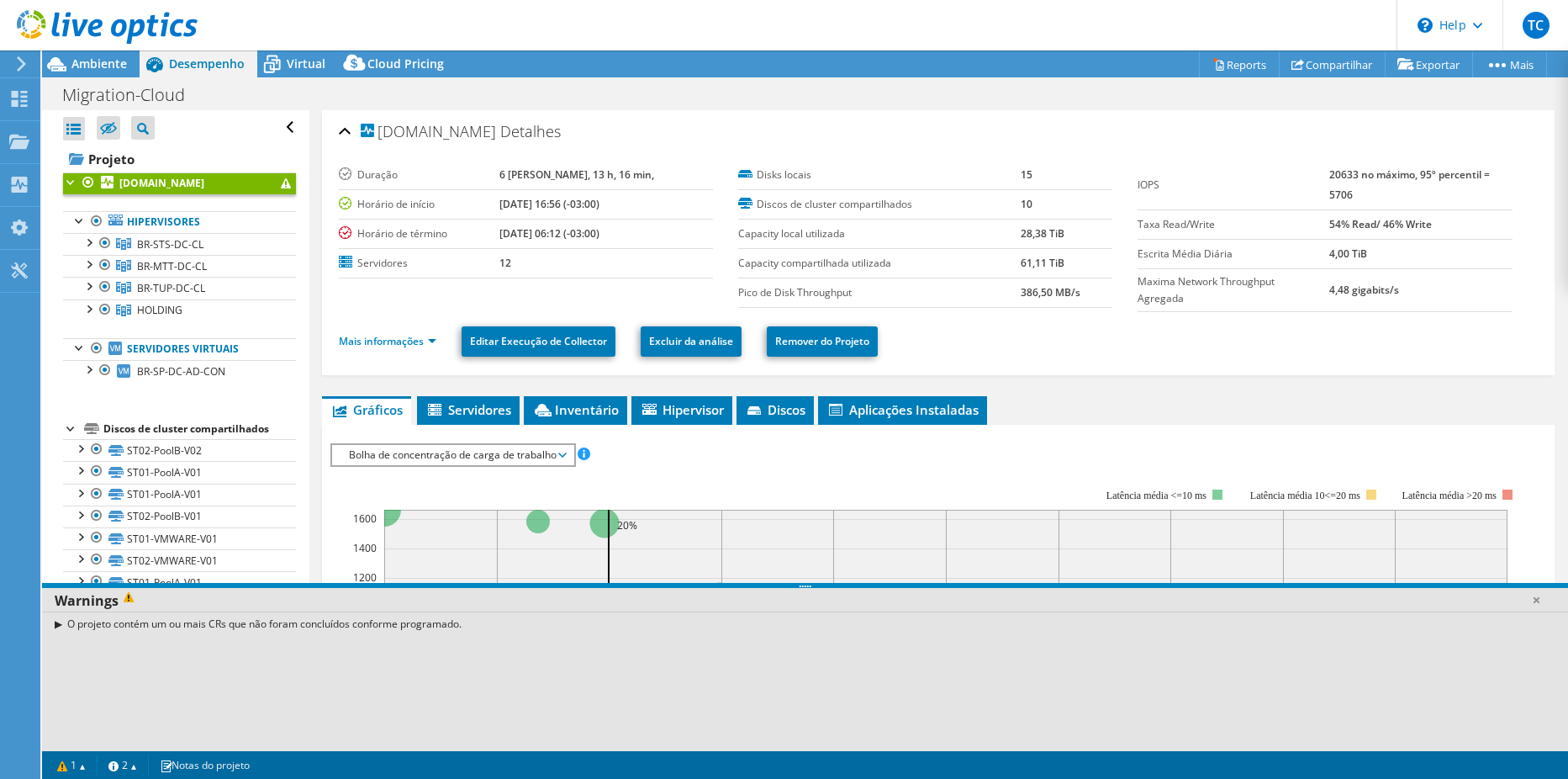
click at [59, 623] on div "O projeto contém um ou mais CRs que não foram concluídos conforme programado." at bounding box center [804, 622] width 1526 height 24
